Goal: Transaction & Acquisition: Book appointment/travel/reservation

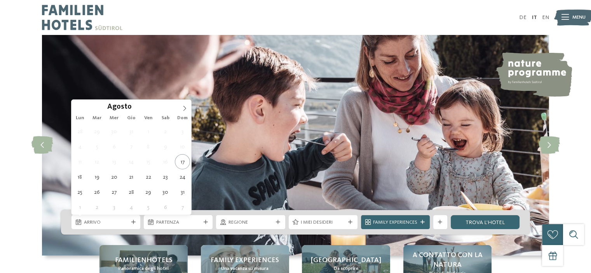
click at [130, 222] on div at bounding box center [133, 222] width 7 height 4
type div "21.08.2025"
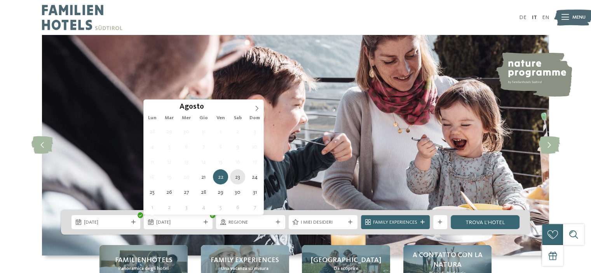
type div "23.08.2025"
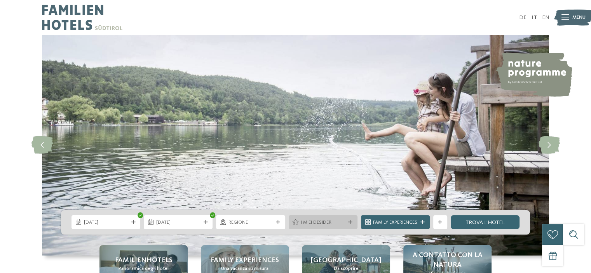
click at [348, 223] on icon at bounding box center [350, 222] width 4 height 4
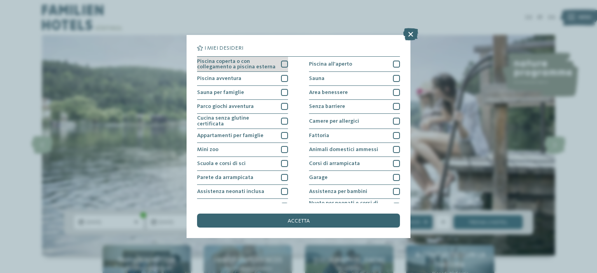
click at [281, 63] on div at bounding box center [284, 64] width 7 height 7
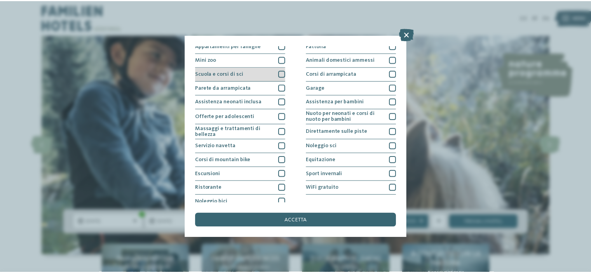
scroll to position [94, 0]
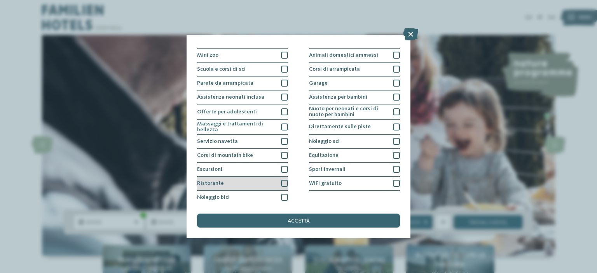
click at [283, 181] on div at bounding box center [284, 183] width 7 height 7
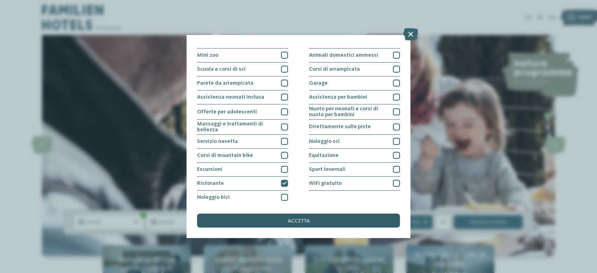
click at [319, 223] on div "accetta" at bounding box center [298, 221] width 203 height 14
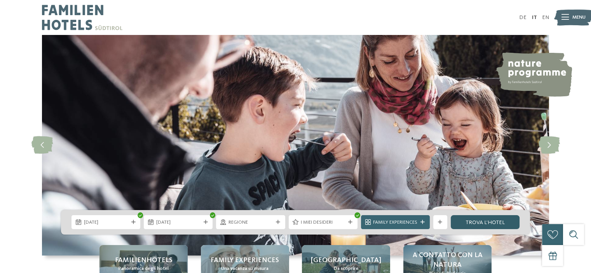
click at [473, 222] on link "trova l’hotel" at bounding box center [485, 222] width 69 height 14
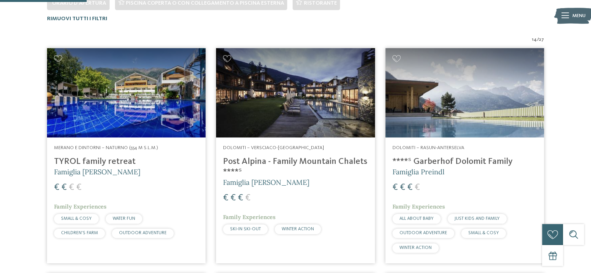
click at [103, 160] on h4 "TYROL family retreat" at bounding box center [126, 162] width 145 height 10
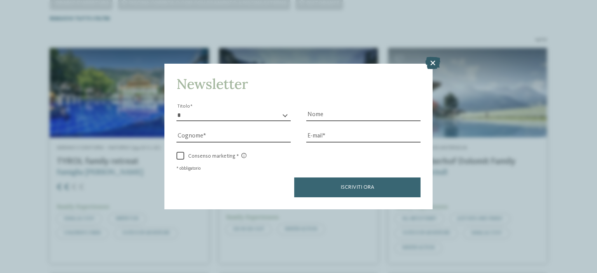
click at [430, 65] on icon at bounding box center [432, 63] width 15 height 12
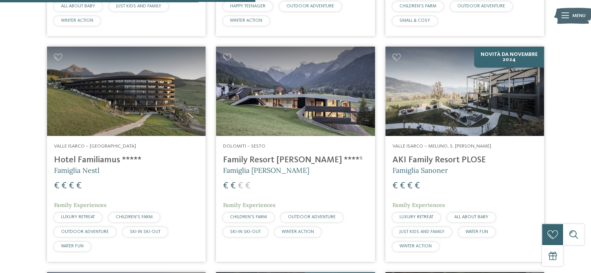
scroll to position [664, 0]
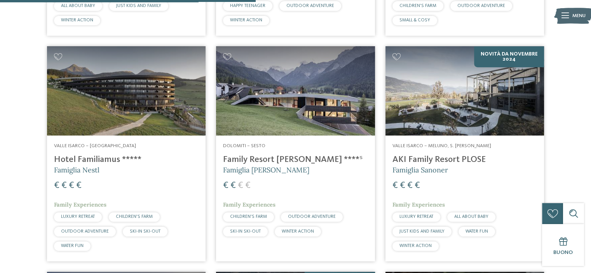
click at [98, 159] on h4 "Hotel Familiamus *****" at bounding box center [126, 160] width 145 height 10
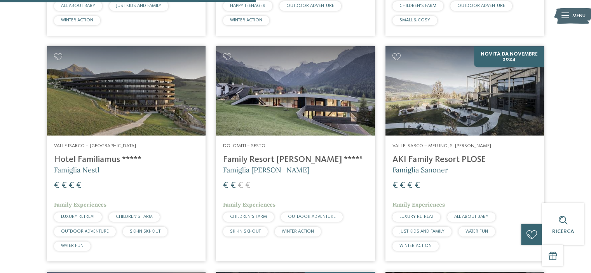
click at [285, 165] on h5 "Famiglia Rainer" at bounding box center [295, 170] width 145 height 10
click at [450, 166] on h5 "Famiglia Sanoner" at bounding box center [465, 170] width 145 height 10
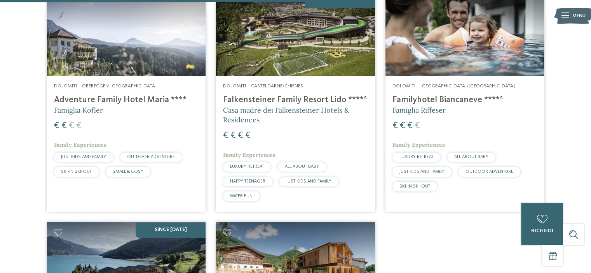
scroll to position [951, 0]
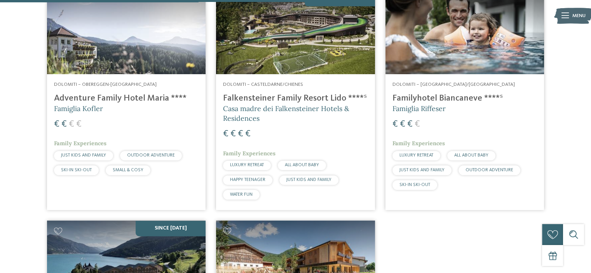
click at [307, 99] on h4 "Falkensteiner Family Resort Lido ****ˢ" at bounding box center [295, 98] width 145 height 10
click at [447, 101] on h4 "Familyhotel Biancaneve ****ˢ" at bounding box center [465, 98] width 145 height 10
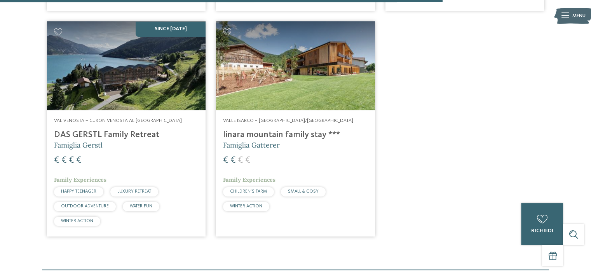
scroll to position [1151, 0]
click at [117, 132] on h4 "DAS GERSTL Family Retreat" at bounding box center [126, 134] width 145 height 10
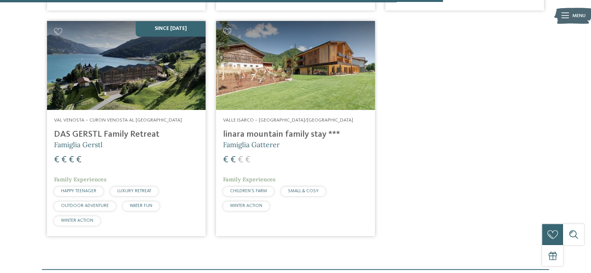
click at [262, 135] on h4 "linara mountain family stay ***" at bounding box center [295, 134] width 145 height 10
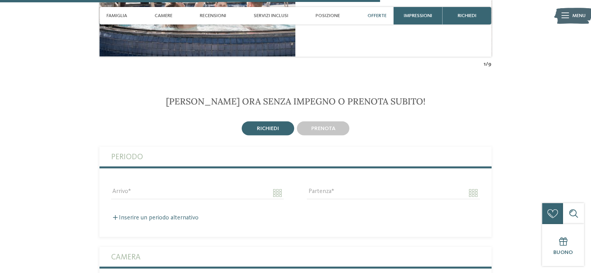
scroll to position [1421, 0]
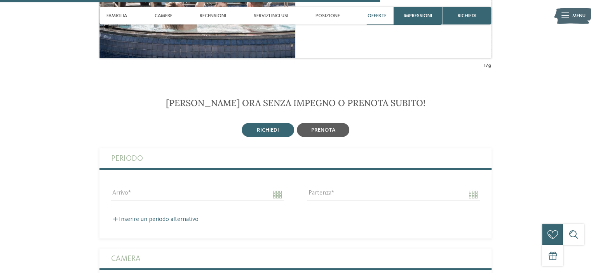
click at [332, 127] on span "prenota" at bounding box center [323, 129] width 24 height 5
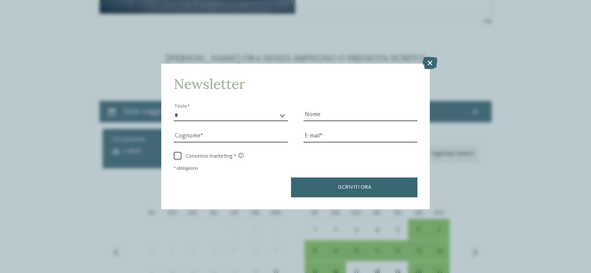
scroll to position [1510, 0]
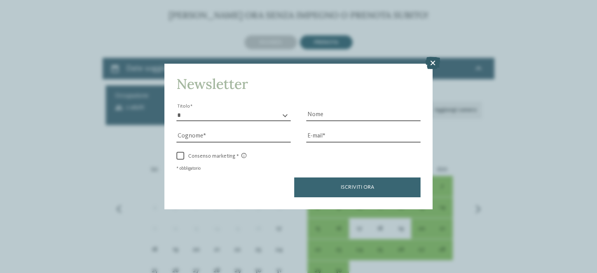
click at [432, 63] on icon at bounding box center [432, 63] width 15 height 12
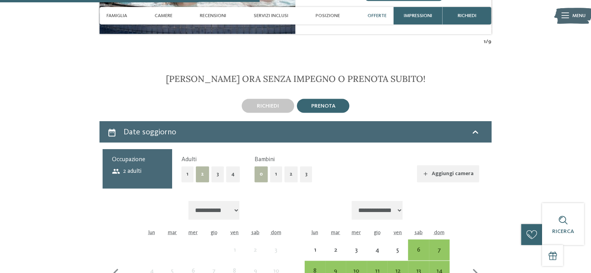
scroll to position [1444, 0]
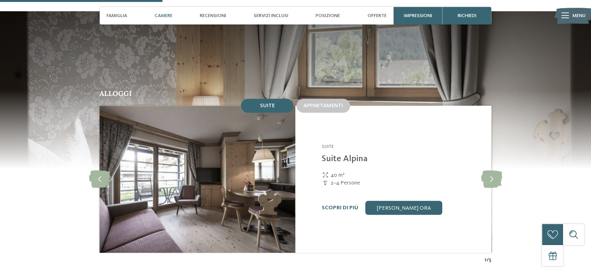
scroll to position [702, 0]
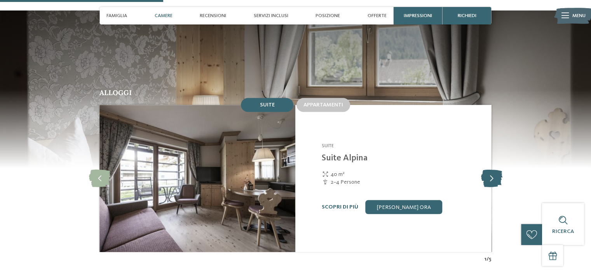
click at [490, 170] on icon at bounding box center [491, 178] width 21 height 17
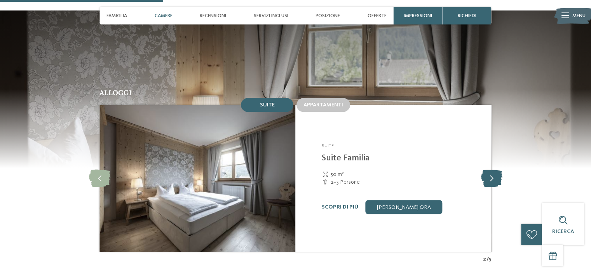
click at [490, 170] on icon at bounding box center [491, 178] width 21 height 17
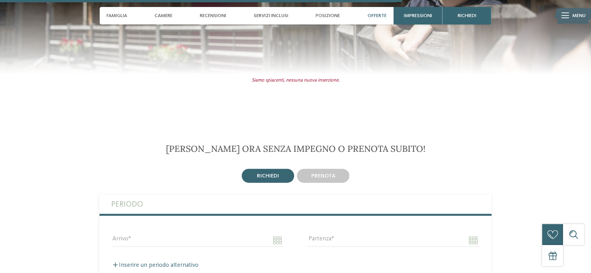
scroll to position [1733, 0]
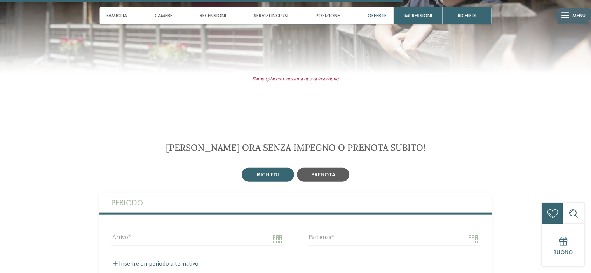
click at [341, 168] on div "prenota" at bounding box center [323, 175] width 52 height 14
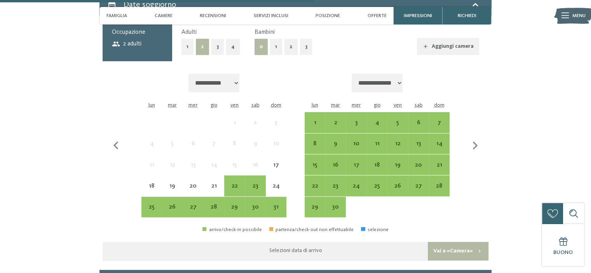
scroll to position [1929, 0]
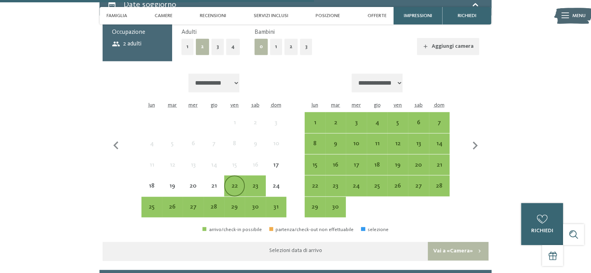
click at [230, 183] on div "22" at bounding box center [234, 192] width 19 height 19
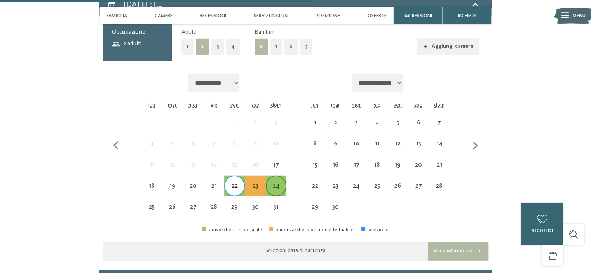
click at [284, 183] on div "24" at bounding box center [276, 192] width 19 height 19
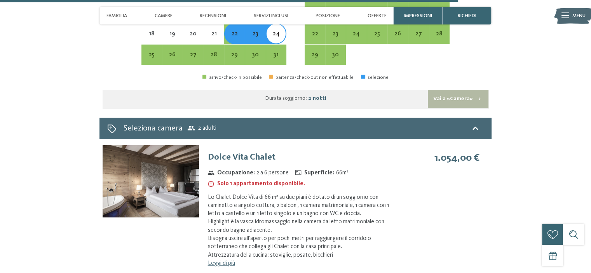
scroll to position [2083, 0]
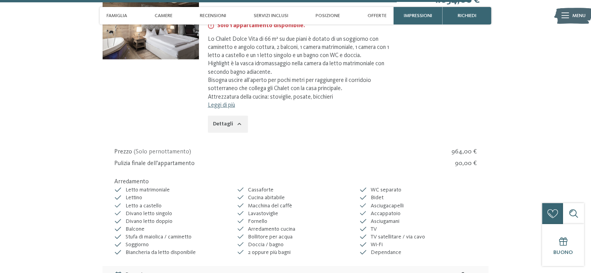
scroll to position [2241, 0]
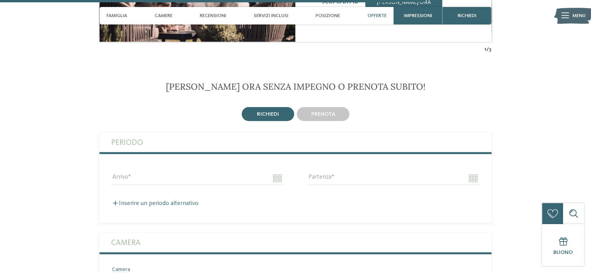
scroll to position [1989, 0]
click at [325, 112] on span "prenota" at bounding box center [323, 114] width 24 height 5
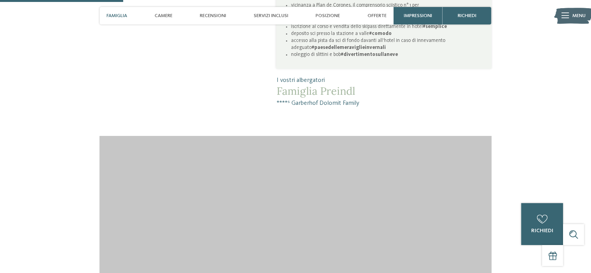
scroll to position [636, 0]
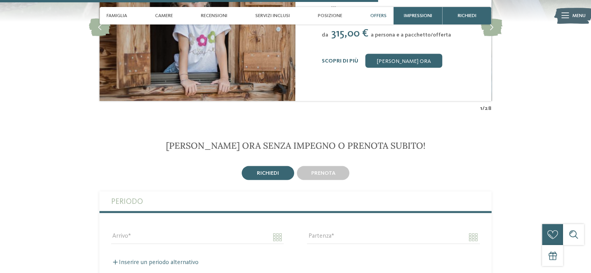
scroll to position [1469, 0]
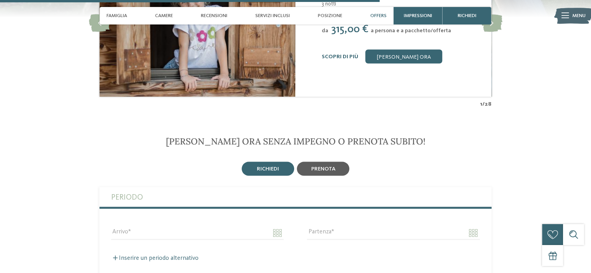
click at [322, 166] on span "prenota" at bounding box center [323, 168] width 24 height 5
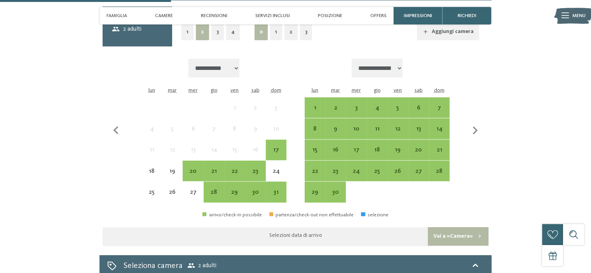
scroll to position [1674, 0]
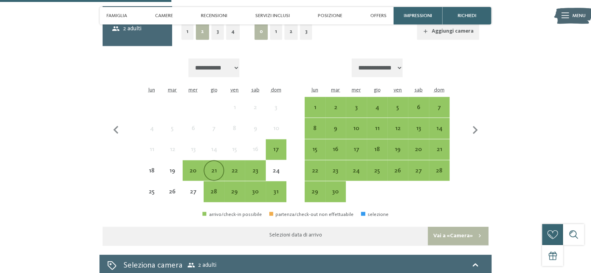
click at [215, 168] on div "21" at bounding box center [213, 177] width 19 height 19
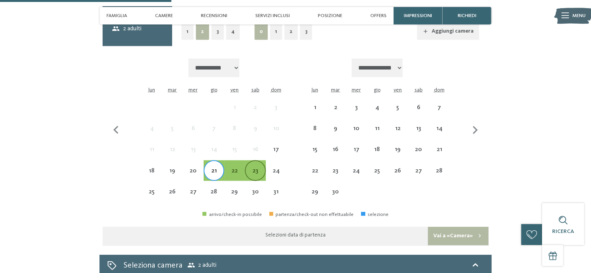
click at [254, 168] on div "23" at bounding box center [255, 177] width 19 height 19
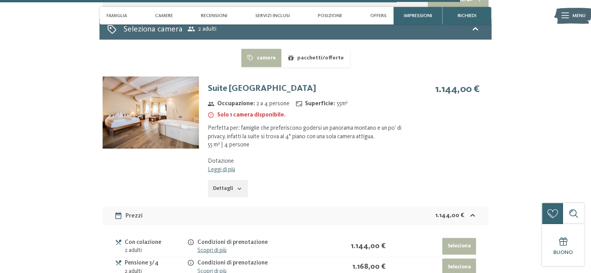
scroll to position [1914, 0]
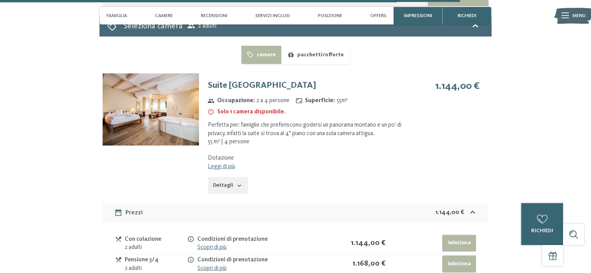
click at [229, 164] on link "Leggi di più" at bounding box center [221, 167] width 27 height 6
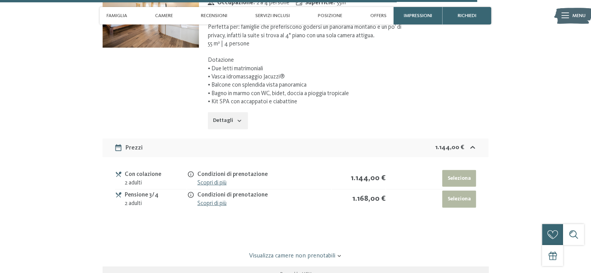
scroll to position [2013, 0]
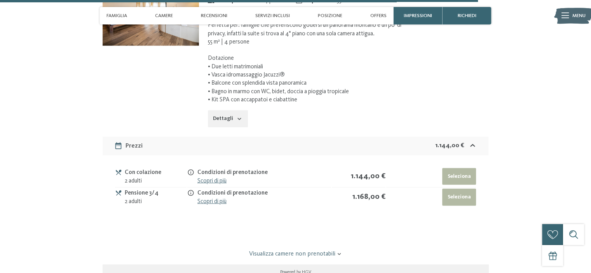
click at [215, 199] on link "Scopri di più" at bounding box center [211, 202] width 29 height 6
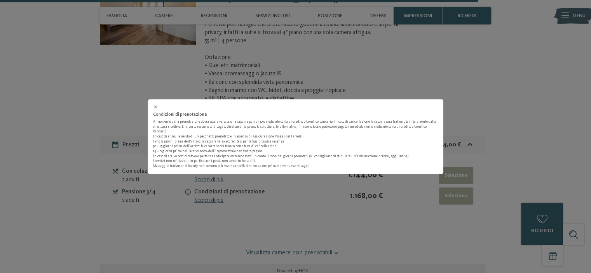
scroll to position [2015, 0]
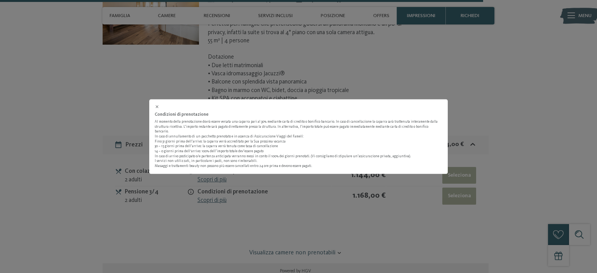
click at [183, 205] on div "Condizioni di prenotazione Al momento della prenotazione dovrà essere versata u…" at bounding box center [298, 136] width 597 height 273
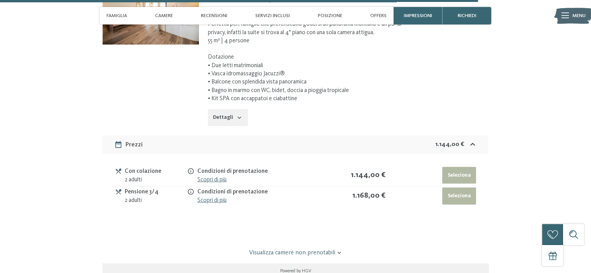
click at [190, 189] on icon at bounding box center [190, 192] width 7 height 7
click at [240, 109] on button "Dettagli" at bounding box center [228, 117] width 40 height 17
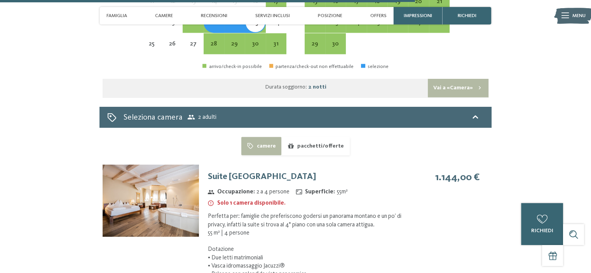
scroll to position [1798, 0]
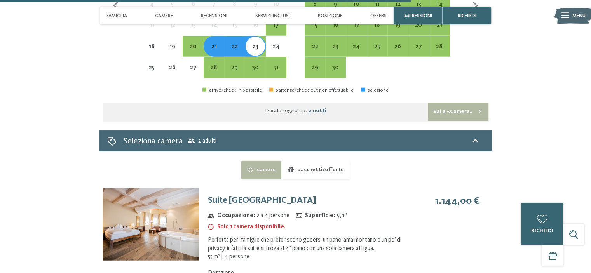
click at [308, 161] on button "pacchetti/offerte" at bounding box center [315, 170] width 68 height 18
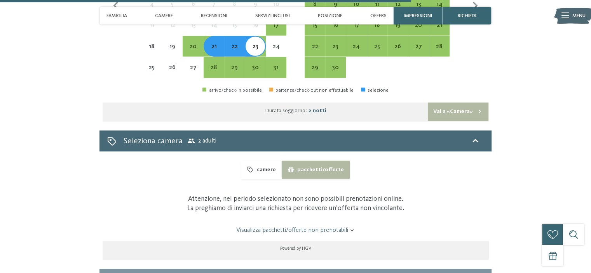
click at [264, 161] on button "camere" at bounding box center [261, 170] width 40 height 18
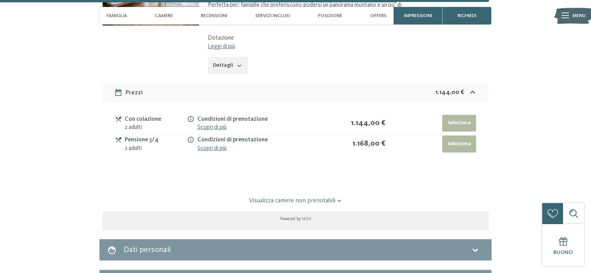
scroll to position [2033, 0]
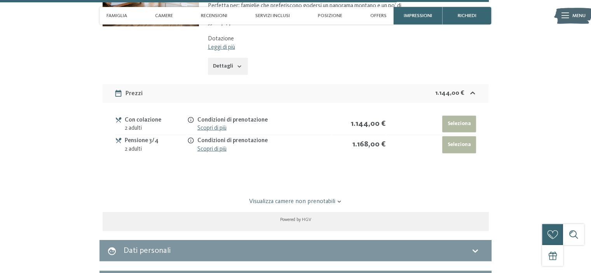
click at [458, 136] on button "Seleziona" at bounding box center [459, 144] width 34 height 17
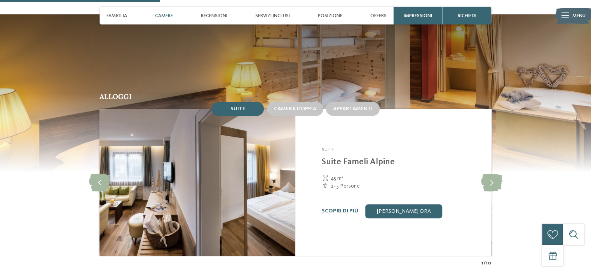
scroll to position [641, 0]
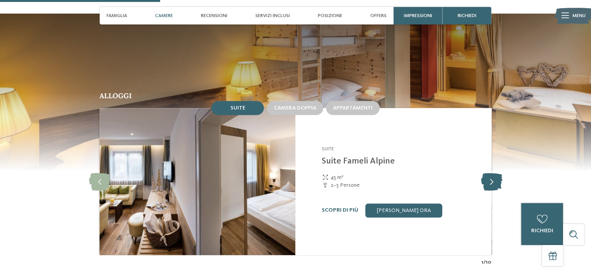
click at [490, 173] on icon at bounding box center [491, 181] width 21 height 17
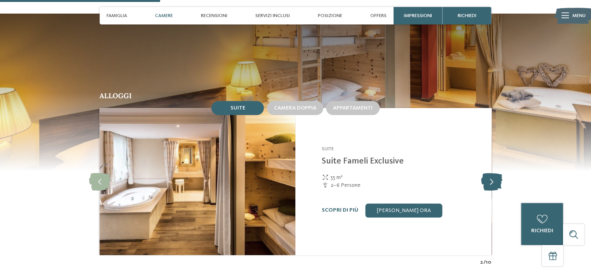
click at [490, 173] on icon at bounding box center [491, 181] width 21 height 17
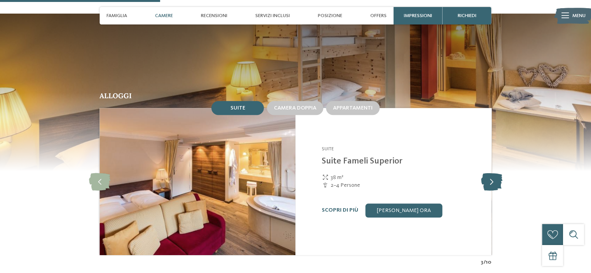
click at [490, 173] on icon at bounding box center [491, 181] width 21 height 17
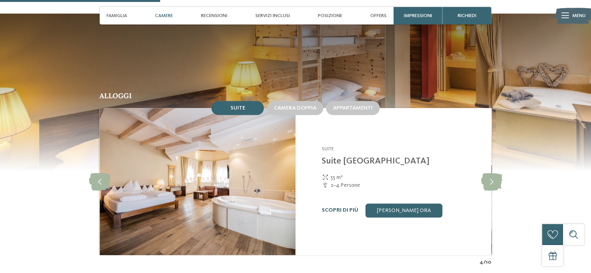
click at [345, 208] on link "Scopri di più" at bounding box center [340, 210] width 37 height 5
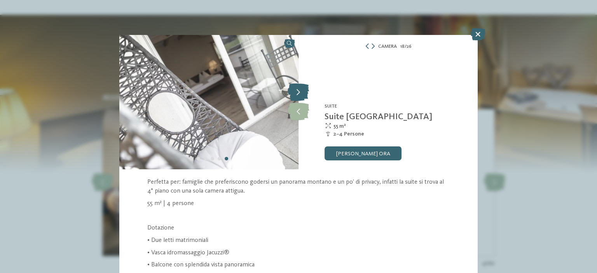
click at [299, 89] on icon at bounding box center [298, 92] width 21 height 17
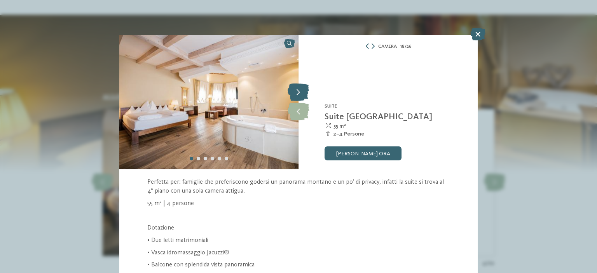
click at [299, 89] on icon at bounding box center [298, 92] width 21 height 17
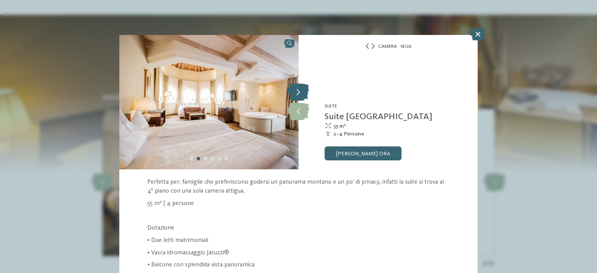
click at [299, 89] on icon at bounding box center [298, 92] width 21 height 17
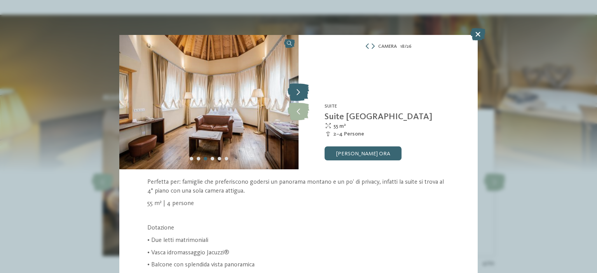
click at [299, 89] on icon at bounding box center [298, 92] width 21 height 17
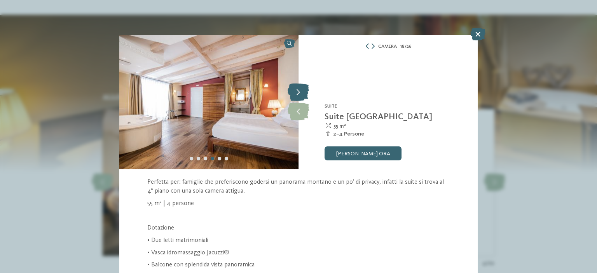
click at [299, 89] on icon at bounding box center [298, 92] width 21 height 17
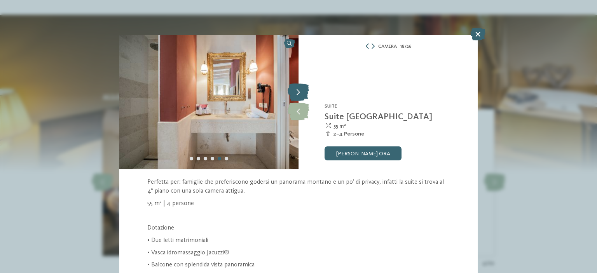
click at [299, 89] on icon at bounding box center [298, 92] width 21 height 17
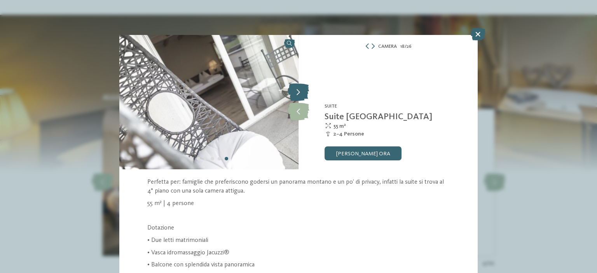
click at [299, 89] on icon at bounding box center [298, 92] width 21 height 17
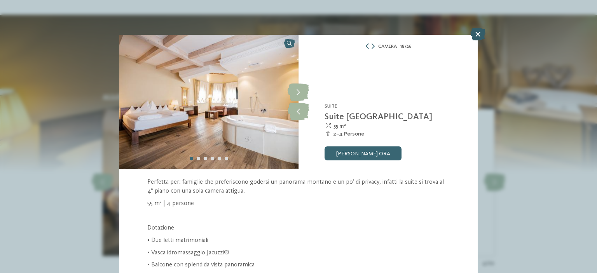
click at [480, 31] on icon at bounding box center [477, 34] width 15 height 12
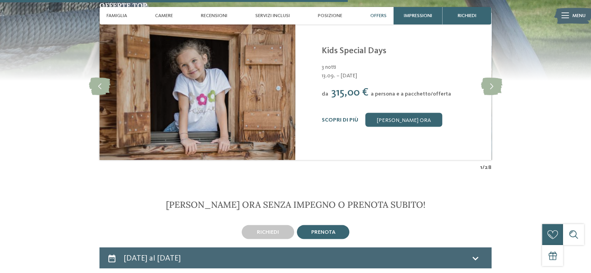
scroll to position [1386, 0]
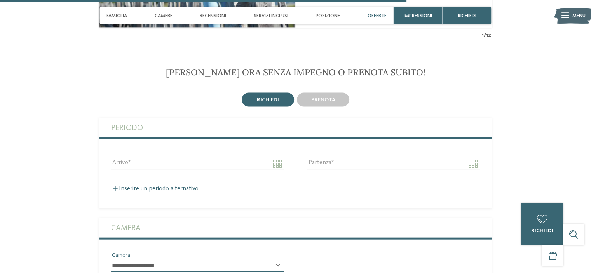
scroll to position [1680, 0]
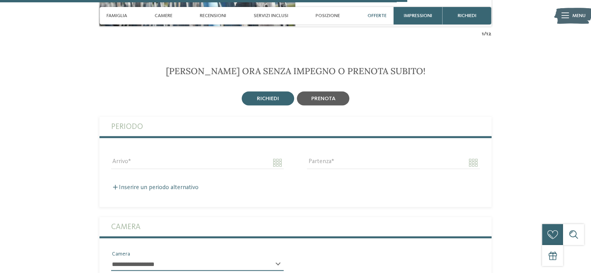
click at [328, 92] on div "prenota" at bounding box center [323, 99] width 52 height 14
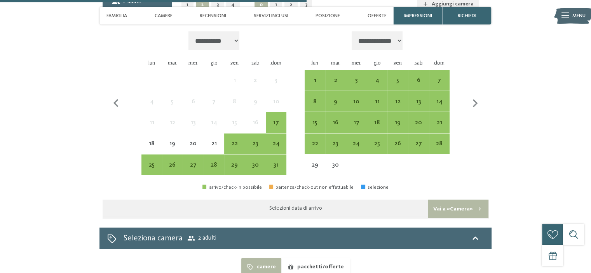
scroll to position [1823, 0]
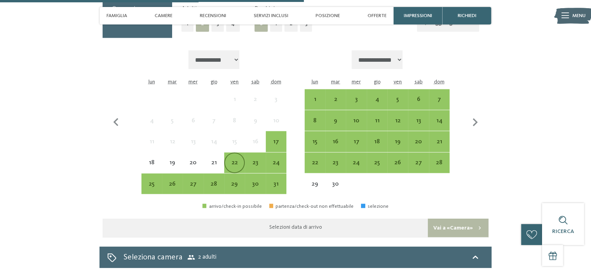
click at [237, 160] on div "22" at bounding box center [234, 169] width 19 height 19
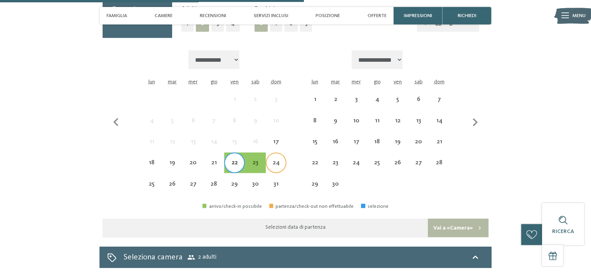
click at [274, 160] on div "24" at bounding box center [276, 169] width 19 height 19
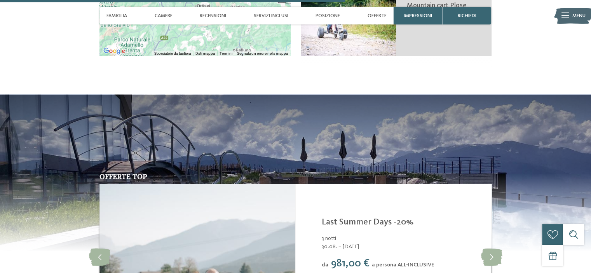
scroll to position [1491, 0]
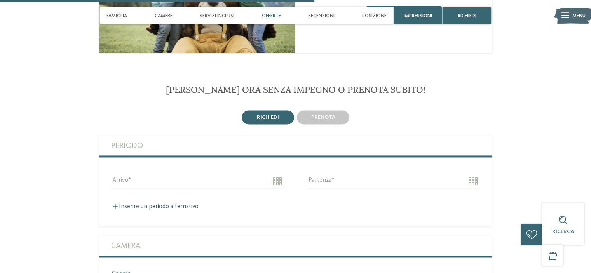
scroll to position [1132, 0]
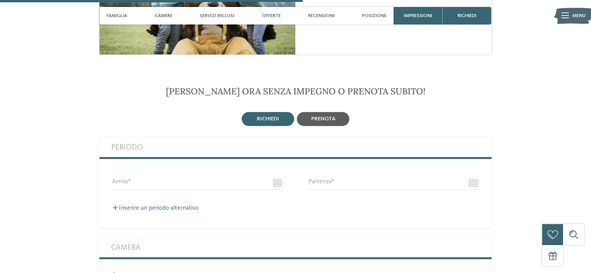
click at [323, 112] on div "prenota" at bounding box center [323, 119] width 52 height 14
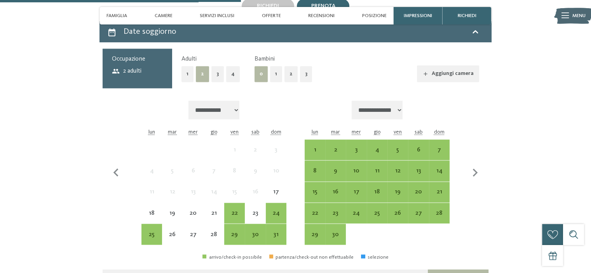
scroll to position [1245, 0]
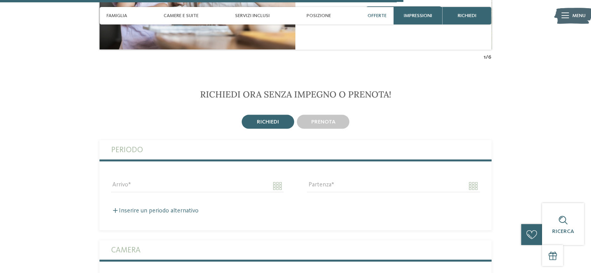
scroll to position [1663, 0]
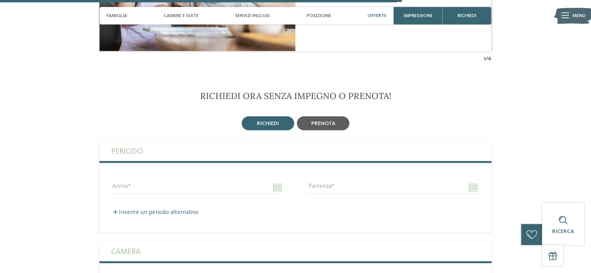
click at [325, 117] on div "prenota" at bounding box center [323, 124] width 52 height 14
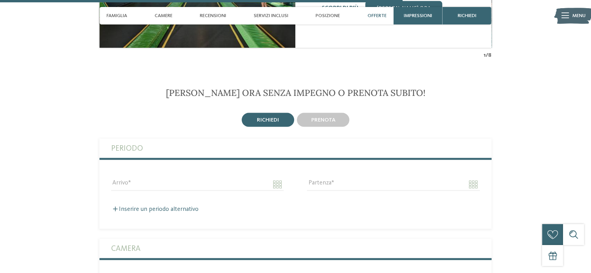
scroll to position [1668, 0]
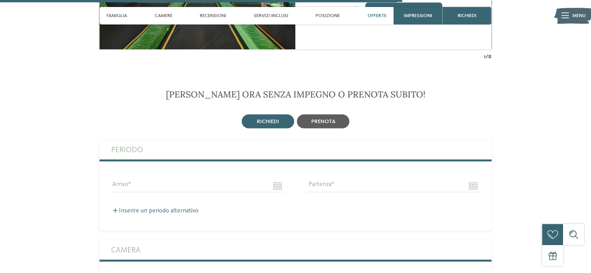
click at [332, 119] on span "prenota" at bounding box center [323, 121] width 24 height 5
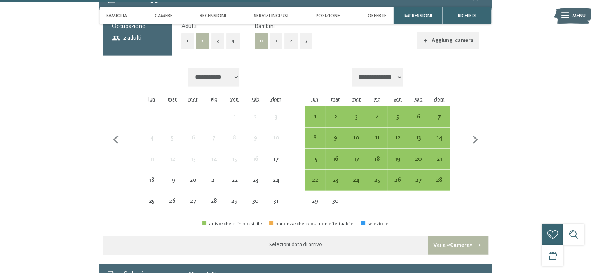
scroll to position [1817, 0]
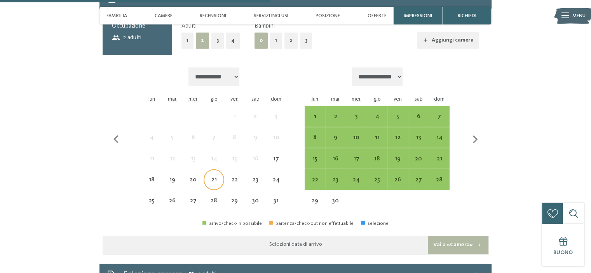
click at [215, 177] on div "21" at bounding box center [213, 186] width 19 height 19
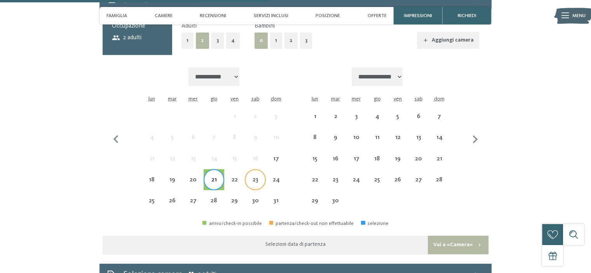
click at [250, 177] on div "23" at bounding box center [255, 186] width 19 height 19
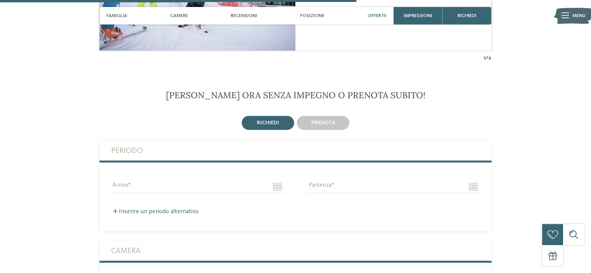
scroll to position [1207, 0]
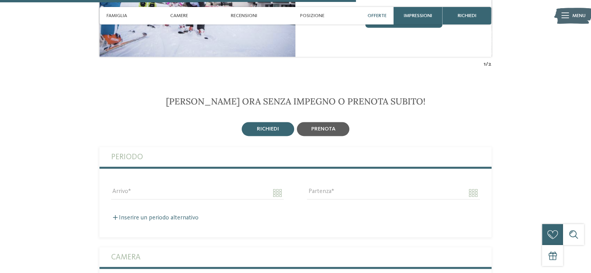
click at [320, 123] on div "prenota" at bounding box center [323, 129] width 52 height 14
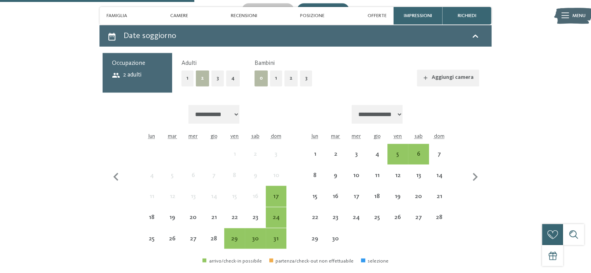
scroll to position [1327, 0]
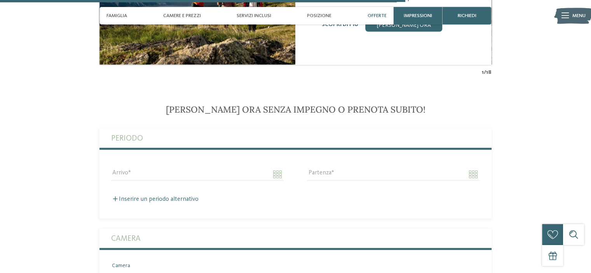
scroll to position [1644, 0]
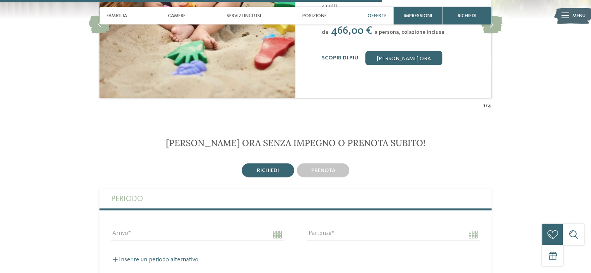
scroll to position [1507, 0]
click at [329, 168] on span "prenota" at bounding box center [323, 170] width 24 height 5
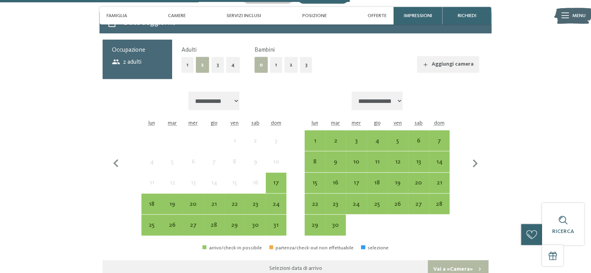
scroll to position [1685, 0]
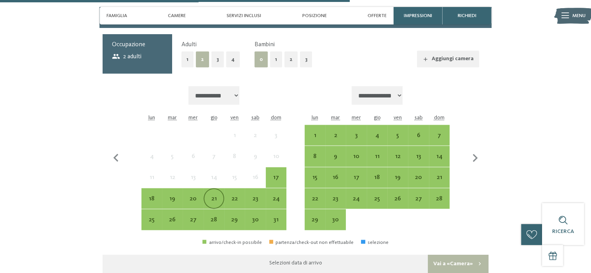
click at [217, 196] on div "21" at bounding box center [213, 205] width 19 height 19
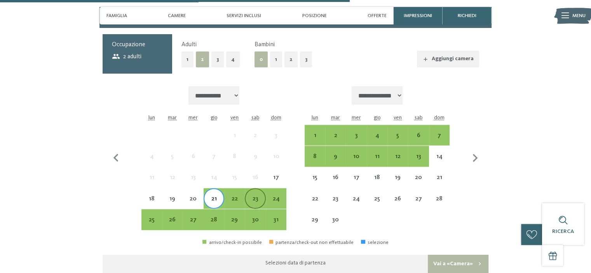
click at [257, 196] on div "23" at bounding box center [255, 205] width 19 height 19
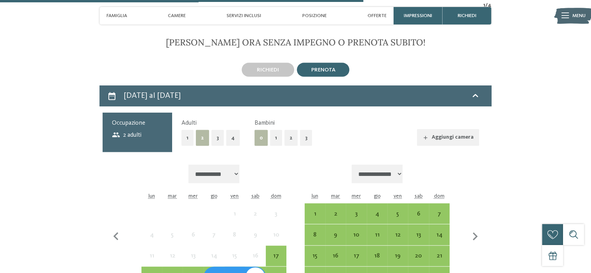
scroll to position [1605, 0]
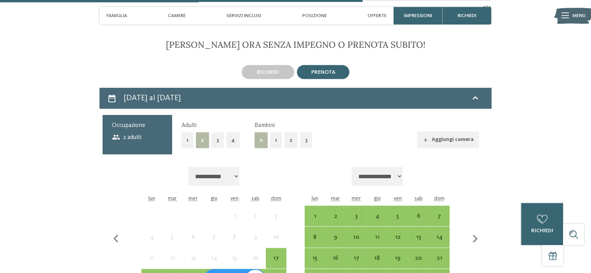
click at [276, 133] on button "1" at bounding box center [276, 141] width 12 height 16
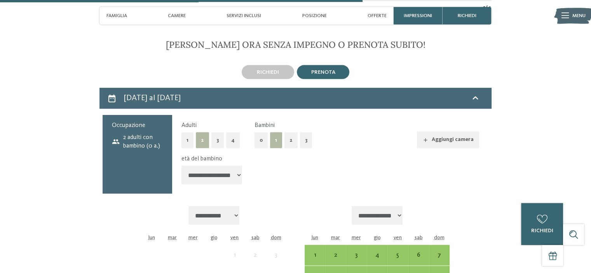
click at [235, 166] on select "**********" at bounding box center [212, 175] width 61 height 19
select select "*"
click at [182, 166] on select "**********" at bounding box center [212, 175] width 61 height 19
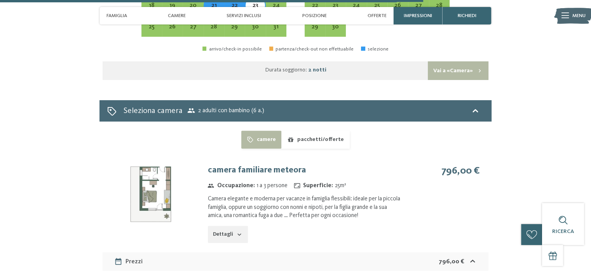
scroll to position [1922, 0]
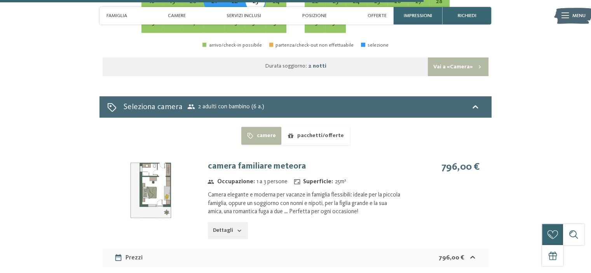
click at [235, 222] on button "Dettagli" at bounding box center [228, 230] width 40 height 17
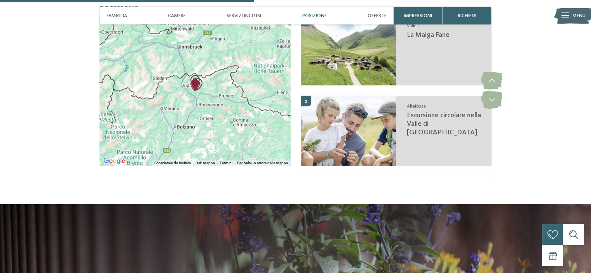
scroll to position [1156, 0]
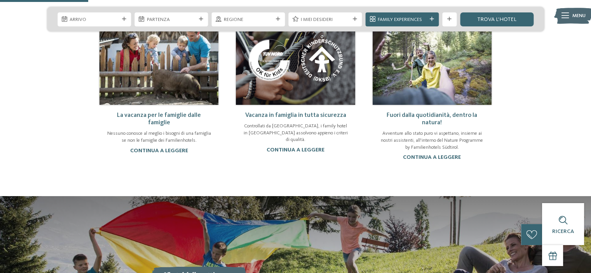
scroll to position [489, 0]
